Goal: Navigation & Orientation: Find specific page/section

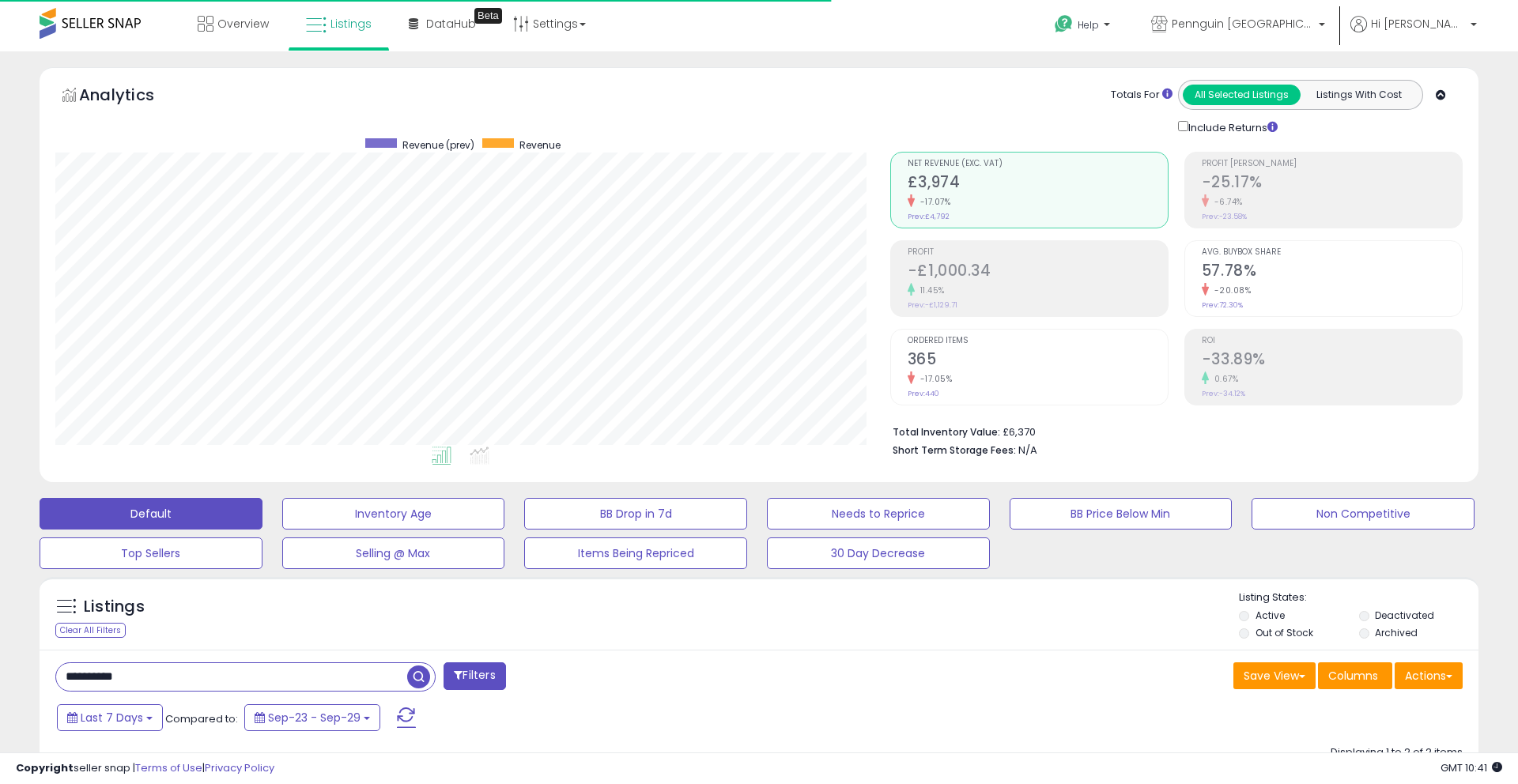
scroll to position [324, 834]
click at [250, 31] on link "Overview" at bounding box center [234, 24] width 95 height 48
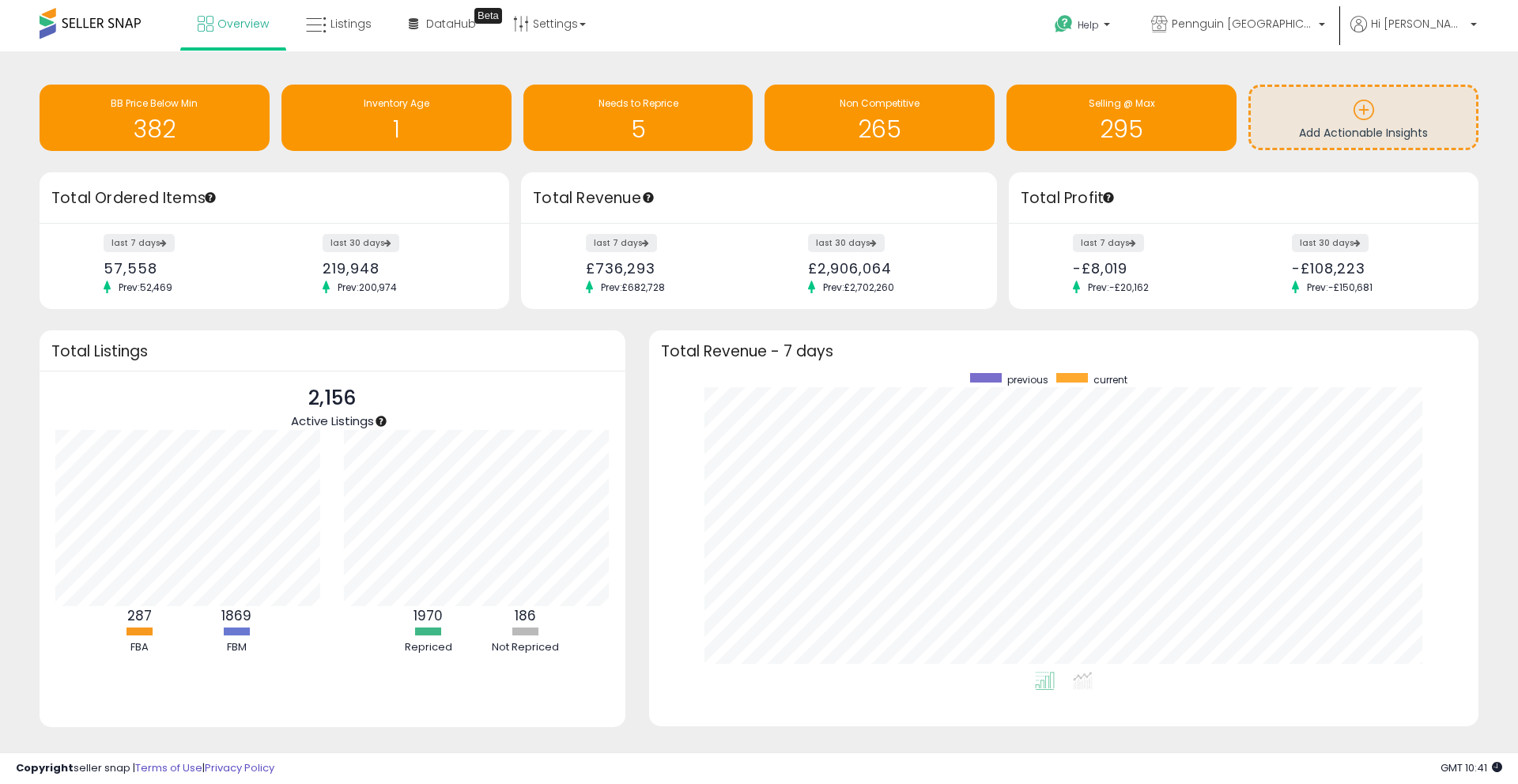
click at [128, 29] on span at bounding box center [90, 24] width 101 height 31
click at [95, 26] on span at bounding box center [90, 24] width 101 height 31
